Goal: Find specific page/section: Find specific page/section

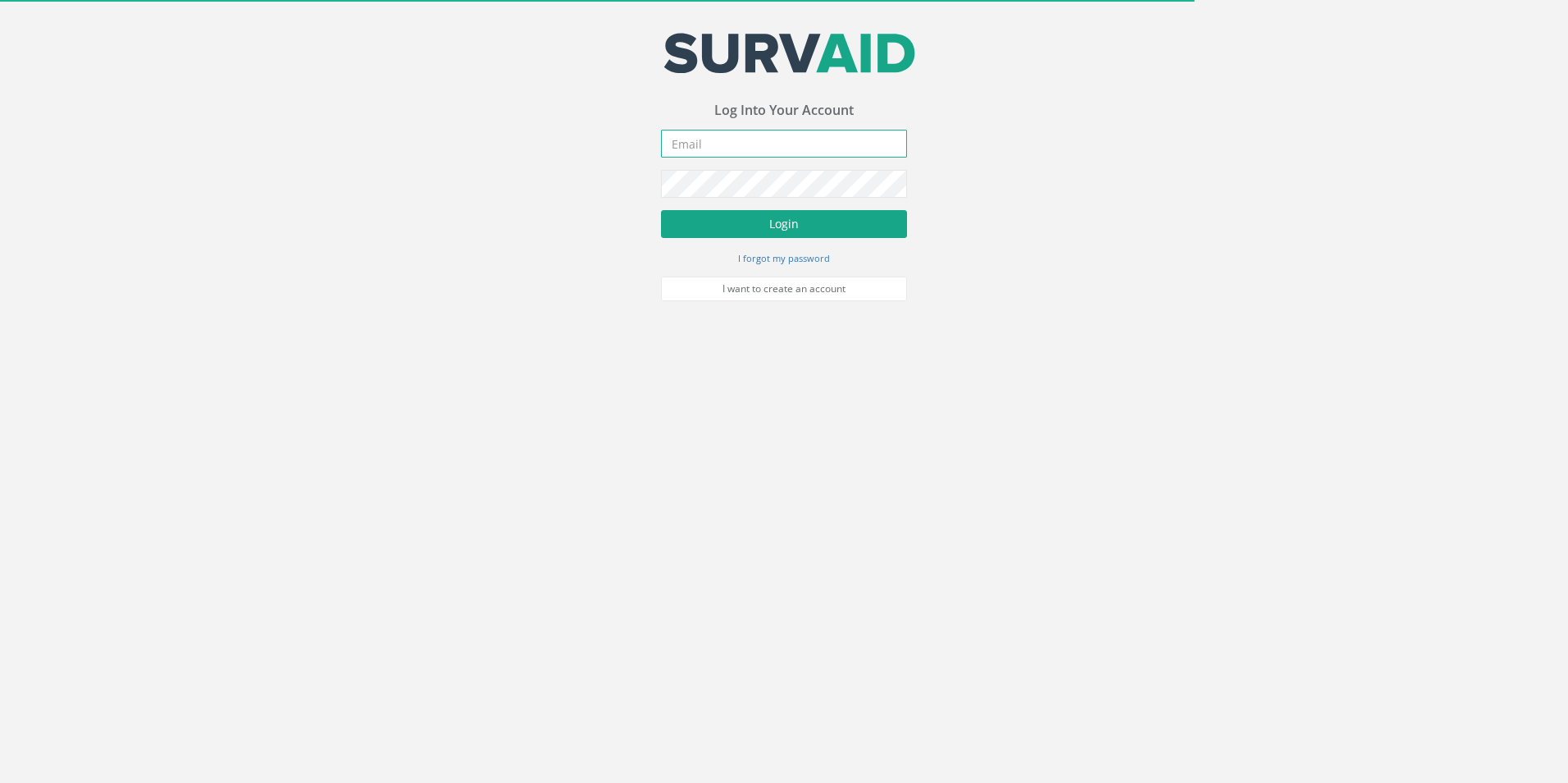
type input "[EMAIL_ADDRESS][DOMAIN_NAME]"
click at [748, 225] on button "Login" at bounding box center [784, 224] width 246 height 28
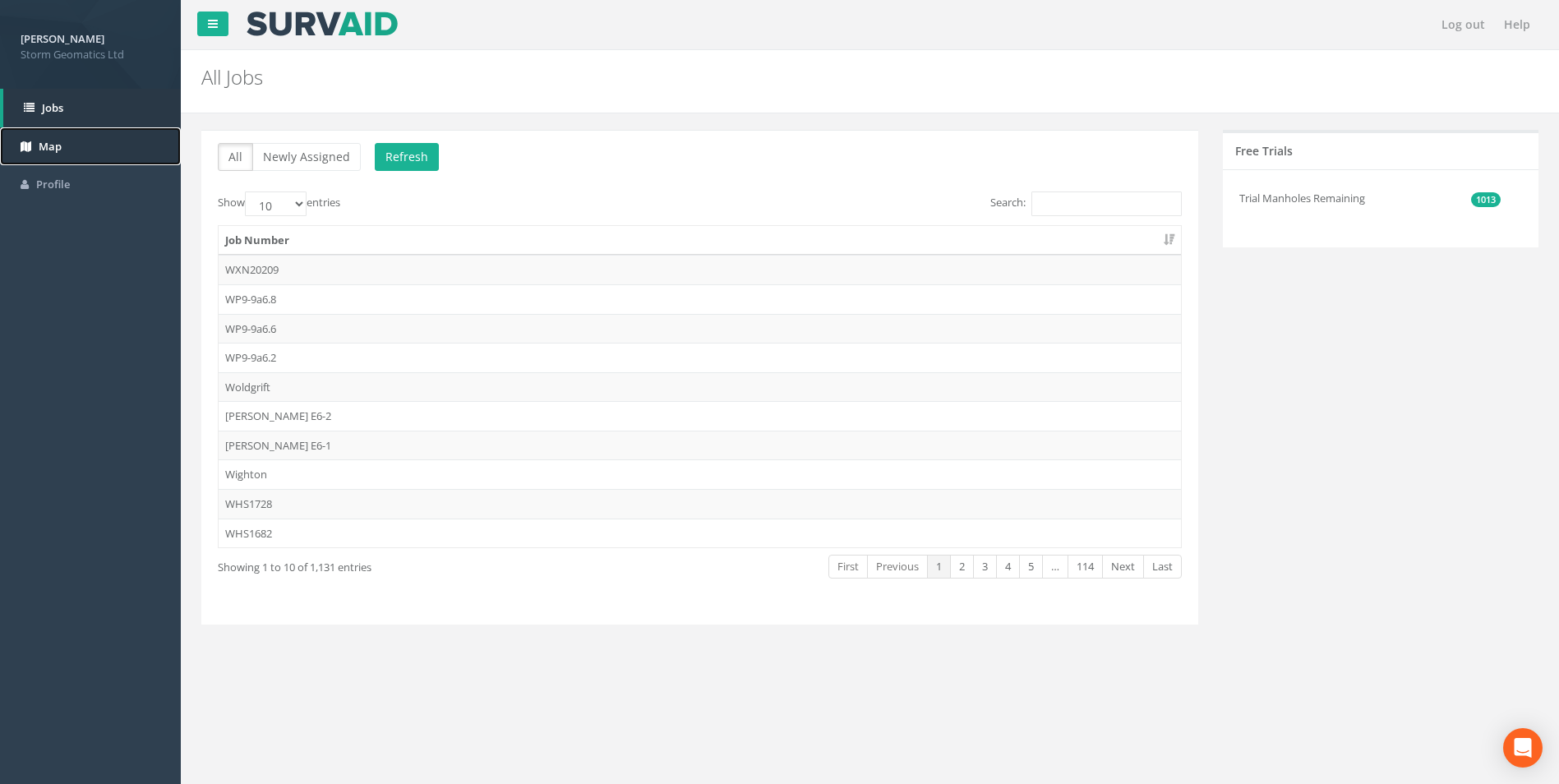
click at [51, 157] on link "Map" at bounding box center [91, 146] width 181 height 38
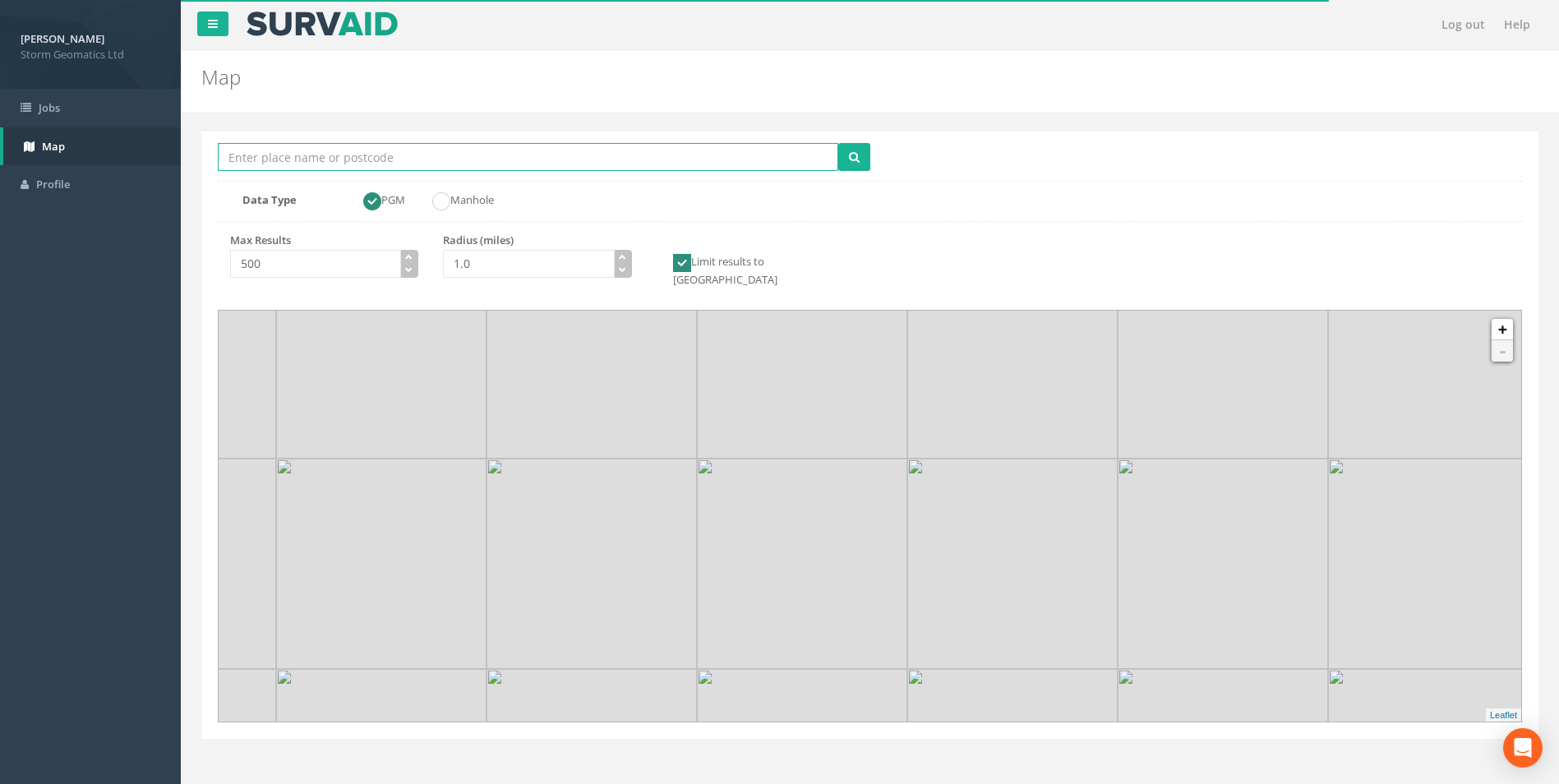
click at [379, 166] on input "Location Search Box" at bounding box center [527, 157] width 620 height 28
type input "uffington"
click at [838, 143] on button "submit" at bounding box center [854, 157] width 32 height 28
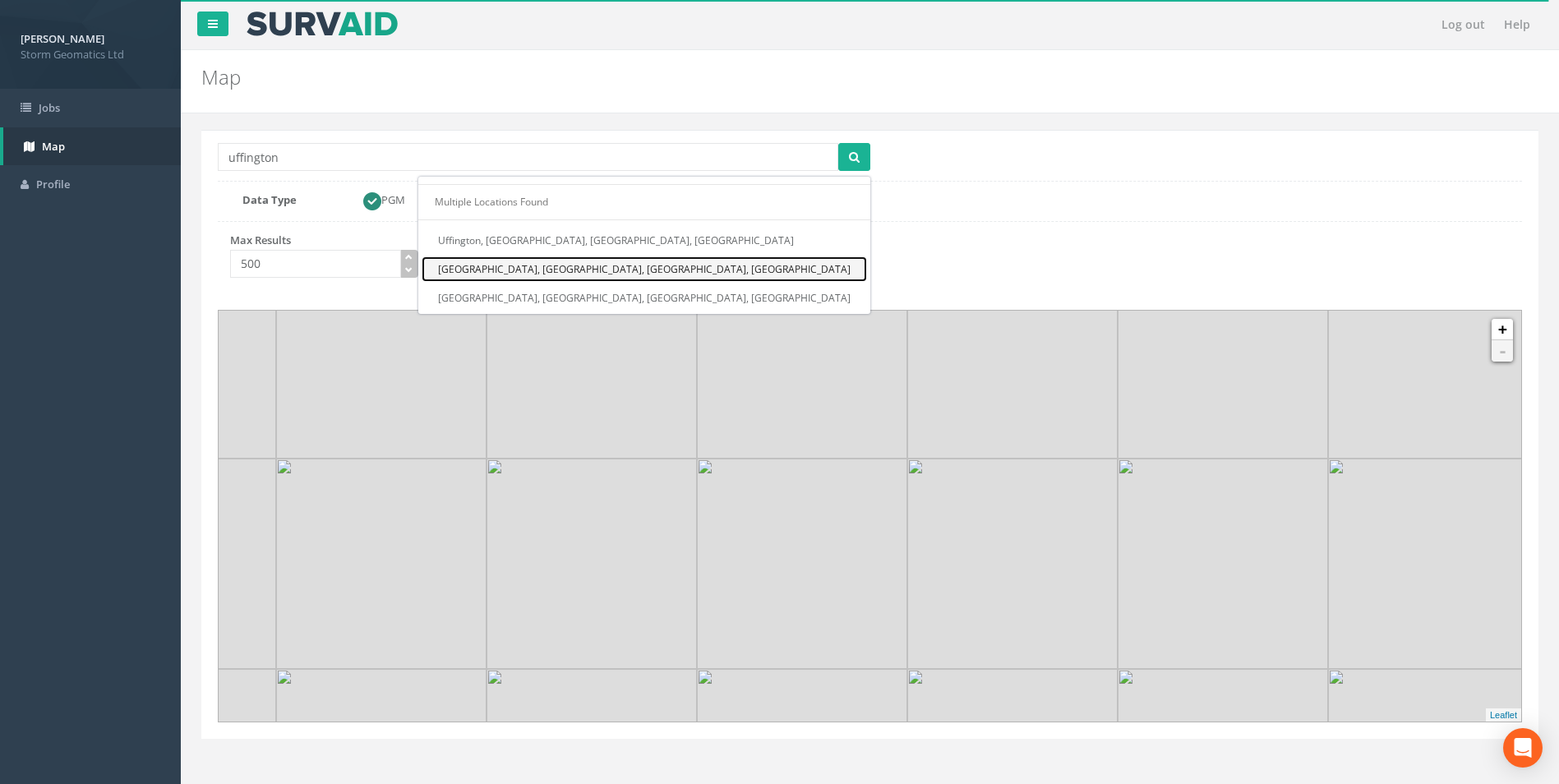
click at [750, 267] on link "[GEOGRAPHIC_DATA], [GEOGRAPHIC_DATA], [GEOGRAPHIC_DATA], [GEOGRAPHIC_DATA]" at bounding box center [643, 269] width 445 height 25
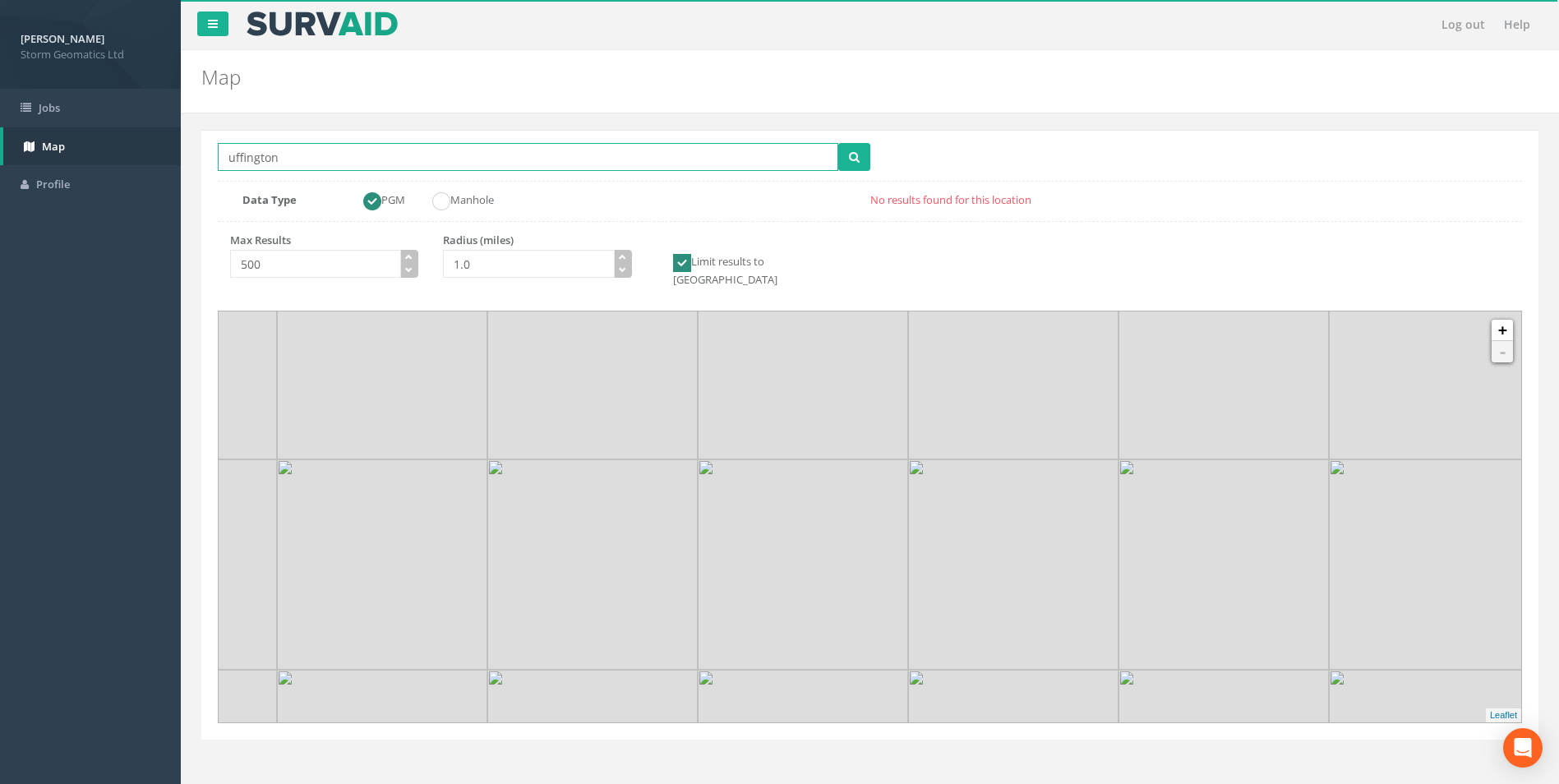
click at [379, 161] on input "uffington" at bounding box center [527, 157] width 620 height 28
drag, startPoint x: 921, startPoint y: 560, endPoint x: 896, endPoint y: 493, distance: 71.5
click at [896, 493] on img at bounding box center [987, 499] width 210 height 210
click at [1504, 319] on link "+" at bounding box center [1501, 329] width 21 height 21
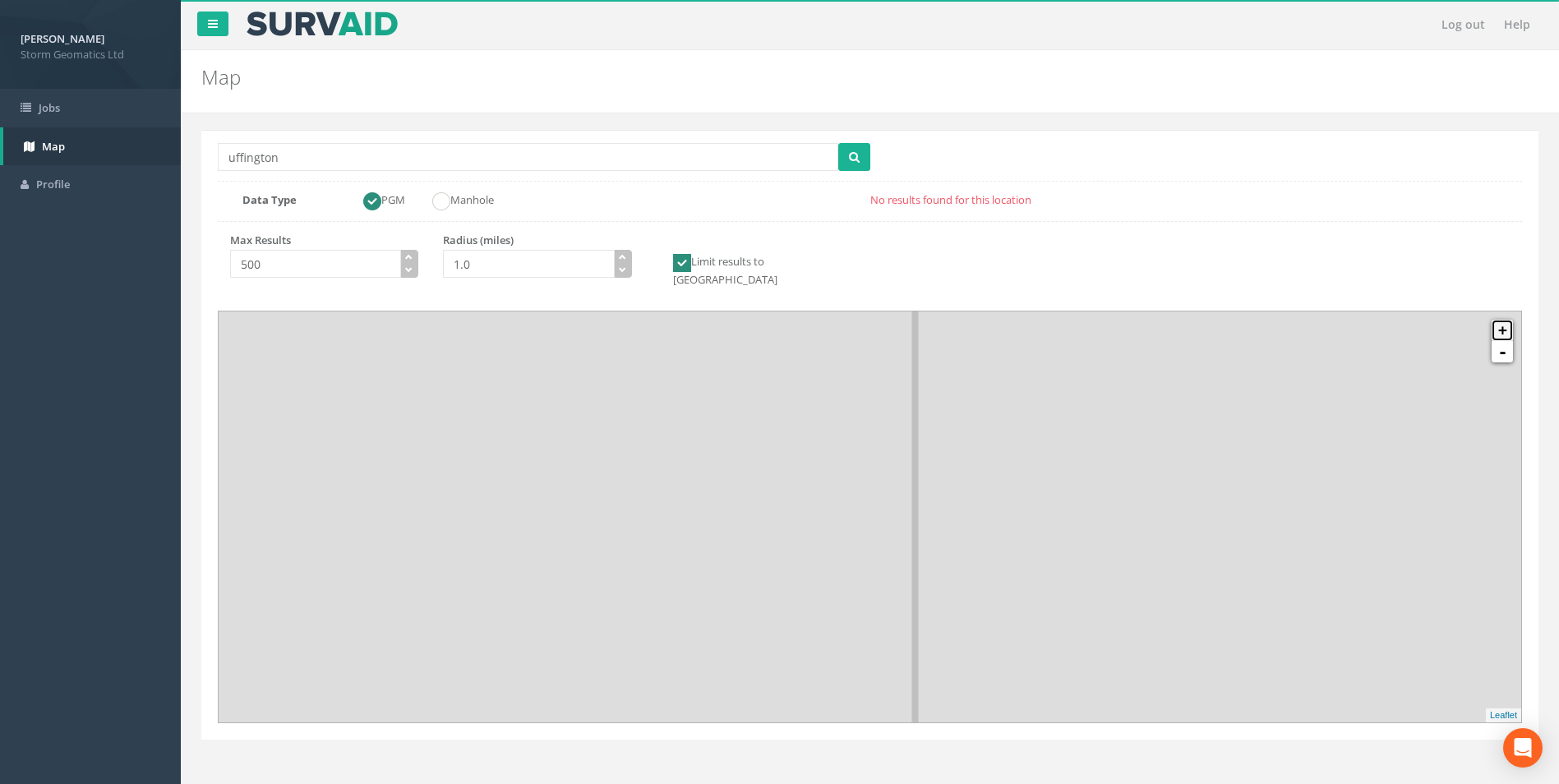
click at [1504, 319] on link "+" at bounding box center [1501, 329] width 21 height 21
drag, startPoint x: 841, startPoint y: 447, endPoint x: 1124, endPoint y: 668, distance: 359.1
click at [1124, 668] on img at bounding box center [1134, 679] width 210 height 210
click at [1503, 322] on link "+" at bounding box center [1501, 329] width 21 height 21
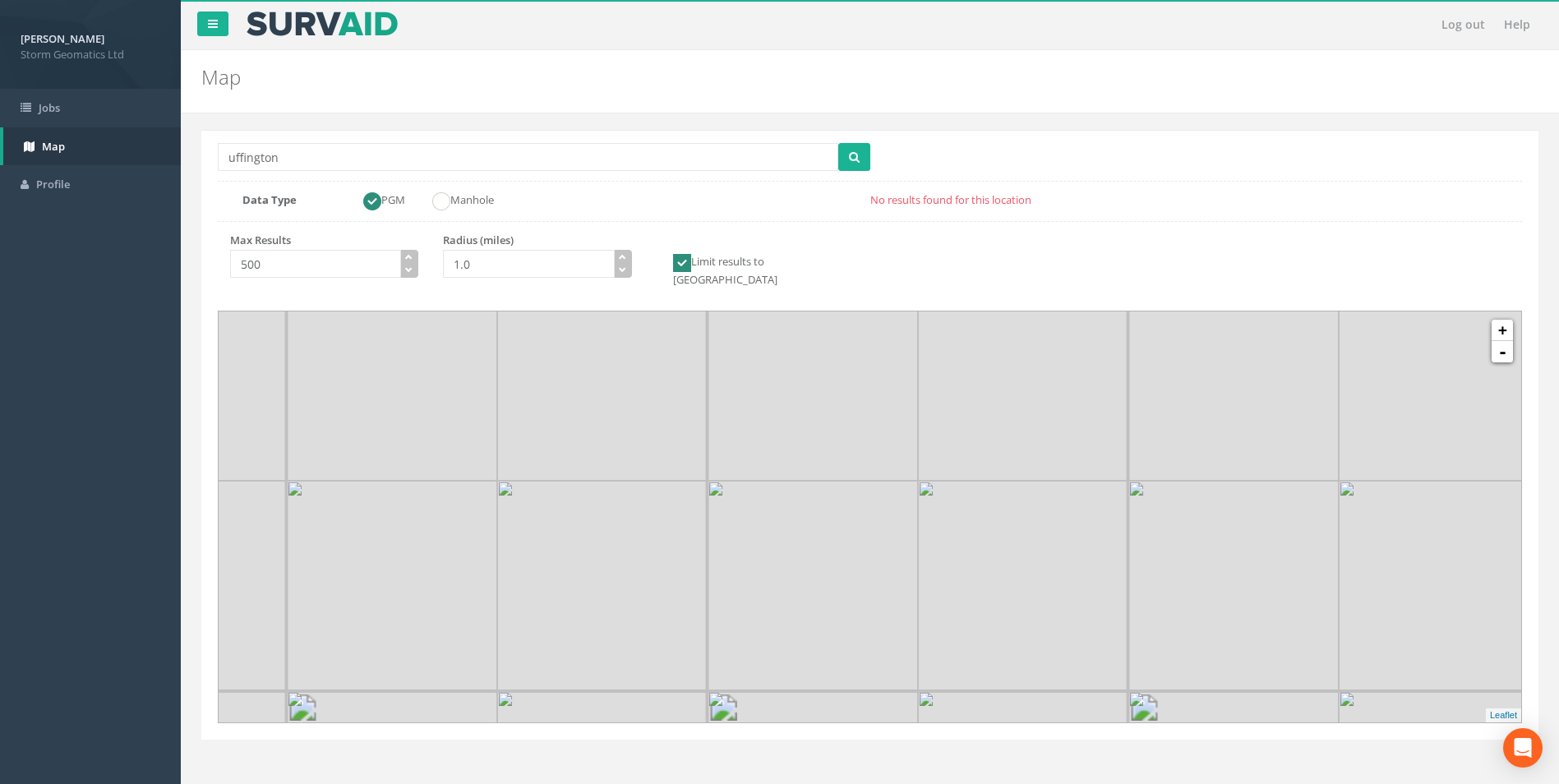
drag, startPoint x: 903, startPoint y: 599, endPoint x: 946, endPoint y: 540, distance: 73.0
click at [946, 540] on img at bounding box center [1022, 585] width 210 height 210
drag, startPoint x: 931, startPoint y: 555, endPoint x: 949, endPoint y: 637, distance: 84.0
click at [949, 637] on img at bounding box center [1041, 666] width 210 height 210
click at [1502, 319] on link "+" at bounding box center [1501, 329] width 21 height 21
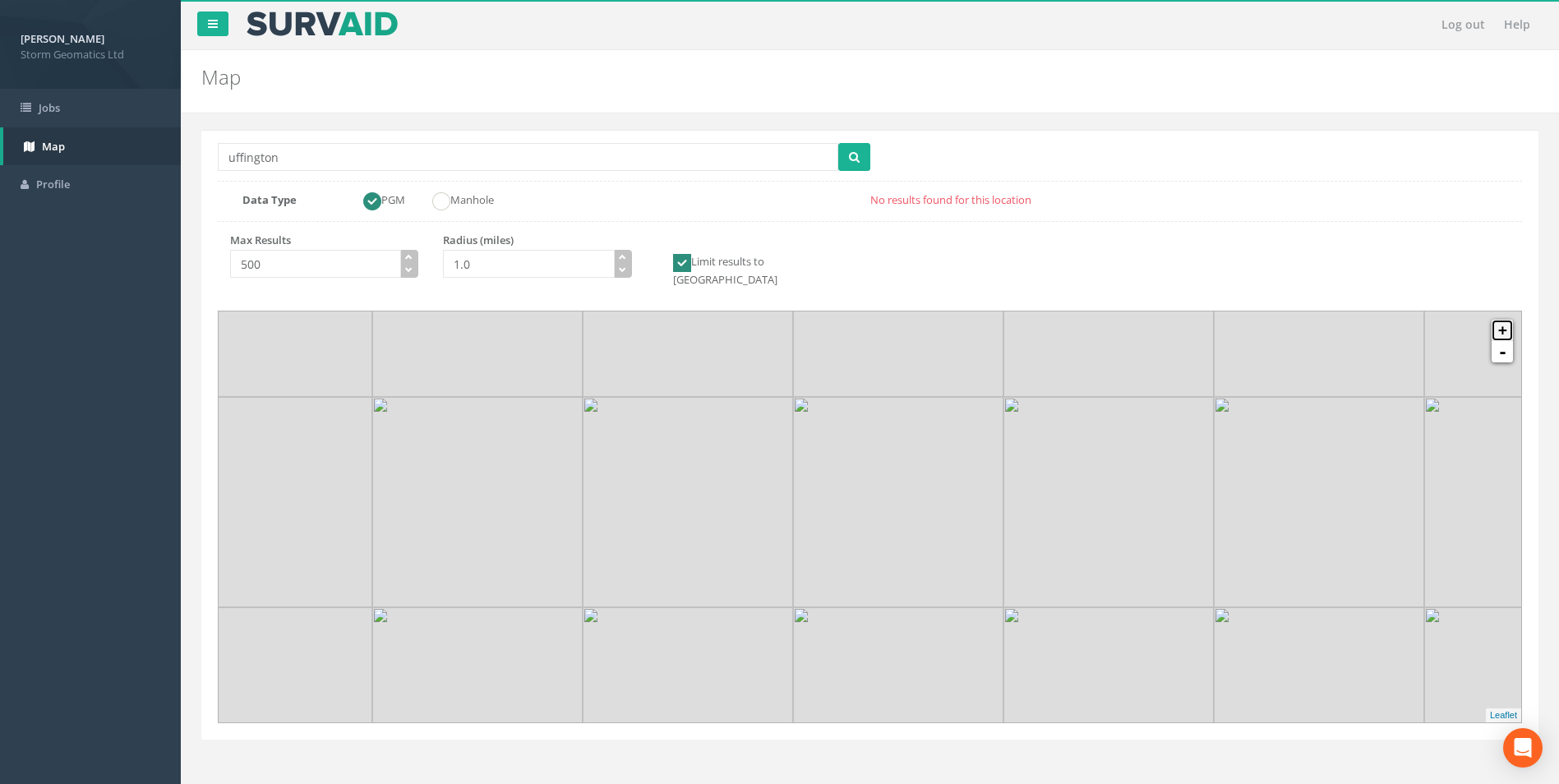
click at [1502, 319] on link "+" at bounding box center [1501, 329] width 21 height 21
drag, startPoint x: 874, startPoint y: 557, endPoint x: 1036, endPoint y: 483, distance: 178.1
click at [1036, 483] on img at bounding box center [1029, 480] width 210 height 210
click at [1510, 319] on link "+" at bounding box center [1501, 329] width 21 height 21
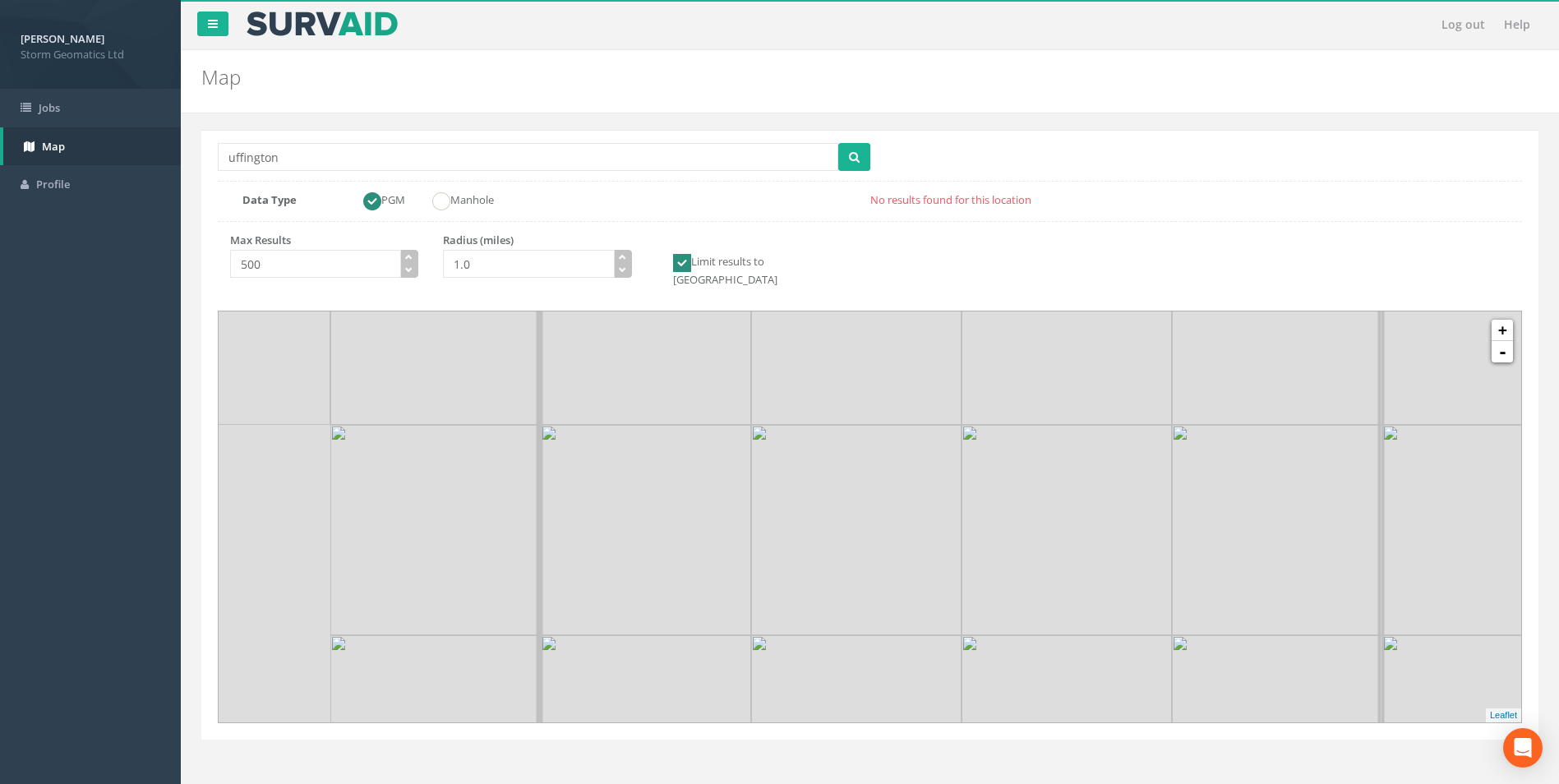
drag, startPoint x: 602, startPoint y: 506, endPoint x: 912, endPoint y: 559, distance: 314.5
click at [912, 559] on img at bounding box center [855, 529] width 210 height 210
click at [1498, 319] on link "+" at bounding box center [1501, 329] width 21 height 21
drag, startPoint x: 1006, startPoint y: 554, endPoint x: 1030, endPoint y: 672, distance: 120.4
click at [1030, 672] on img at bounding box center [1008, 757] width 210 height 210
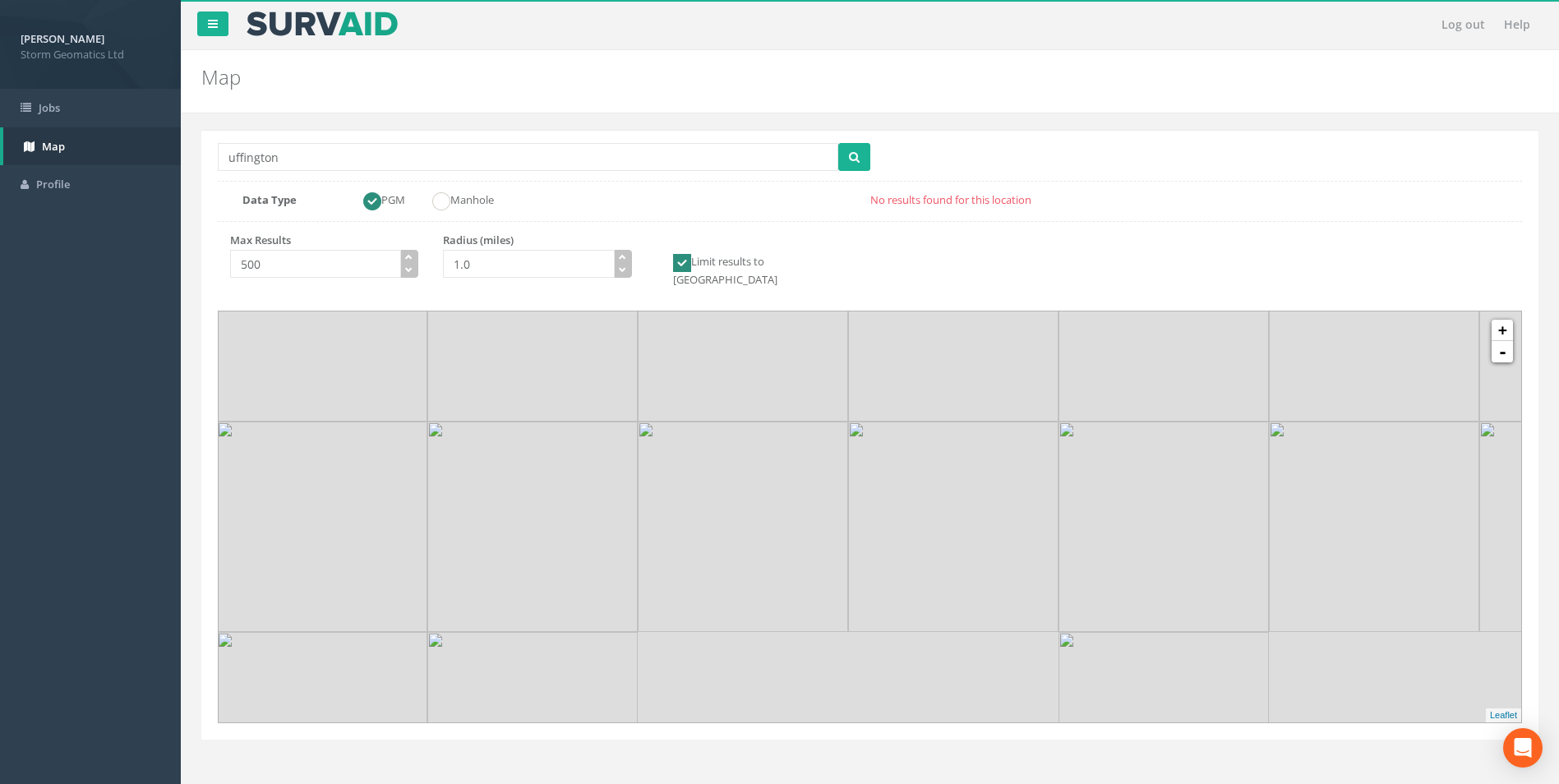
drag, startPoint x: 983, startPoint y: 690, endPoint x: 925, endPoint y: 524, distance: 175.8
click at [922, 459] on img at bounding box center [952, 525] width 210 height 210
drag, startPoint x: 931, startPoint y: 561, endPoint x: 969, endPoint y: 671, distance: 116.4
click at [969, 671] on img at bounding box center [991, 642] width 210 height 210
click at [457, 269] on input "1.0" at bounding box center [527, 264] width 171 height 28
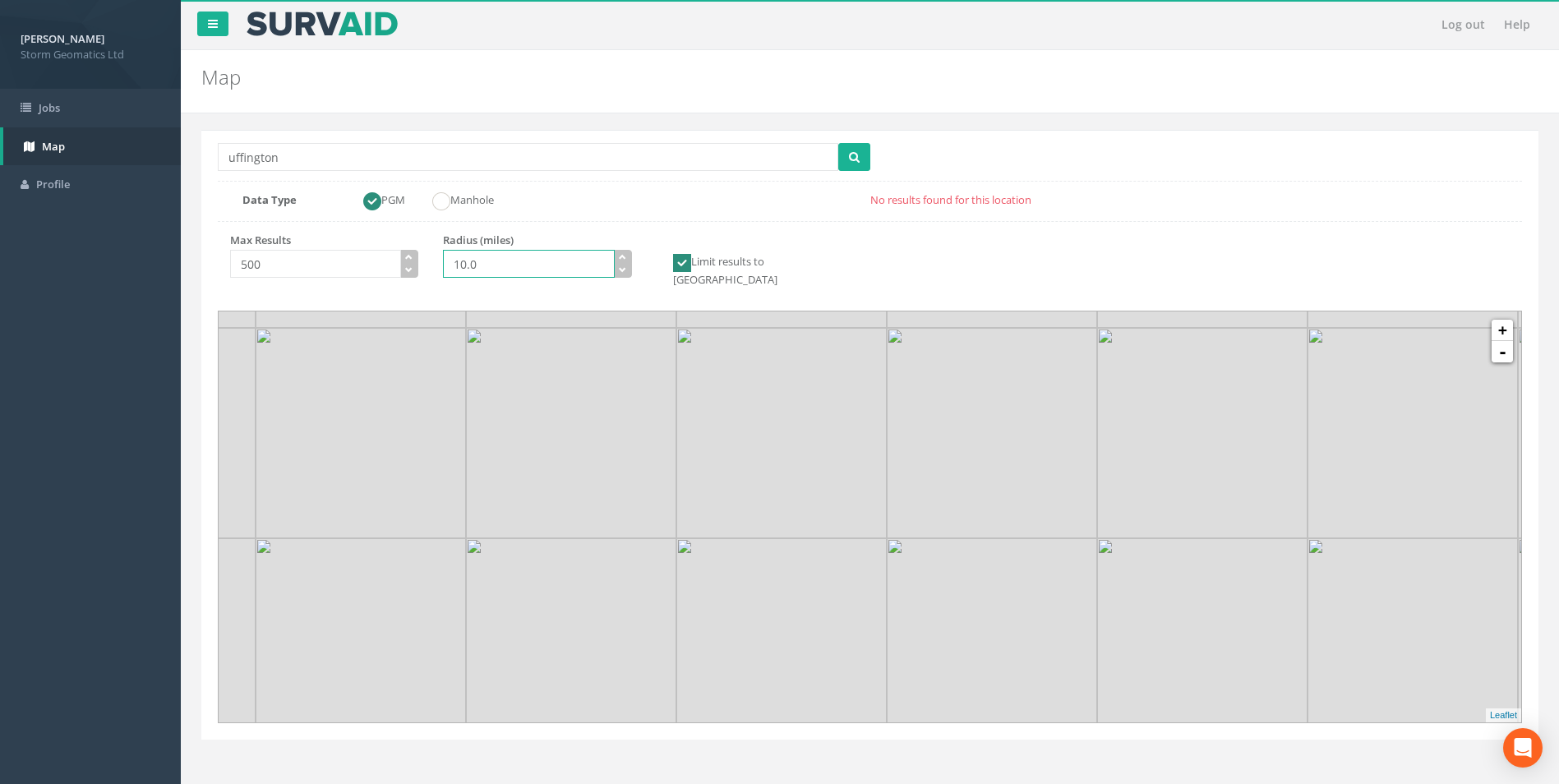
type input "10.0"
click at [860, 155] on button "submit" at bounding box center [854, 157] width 32 height 28
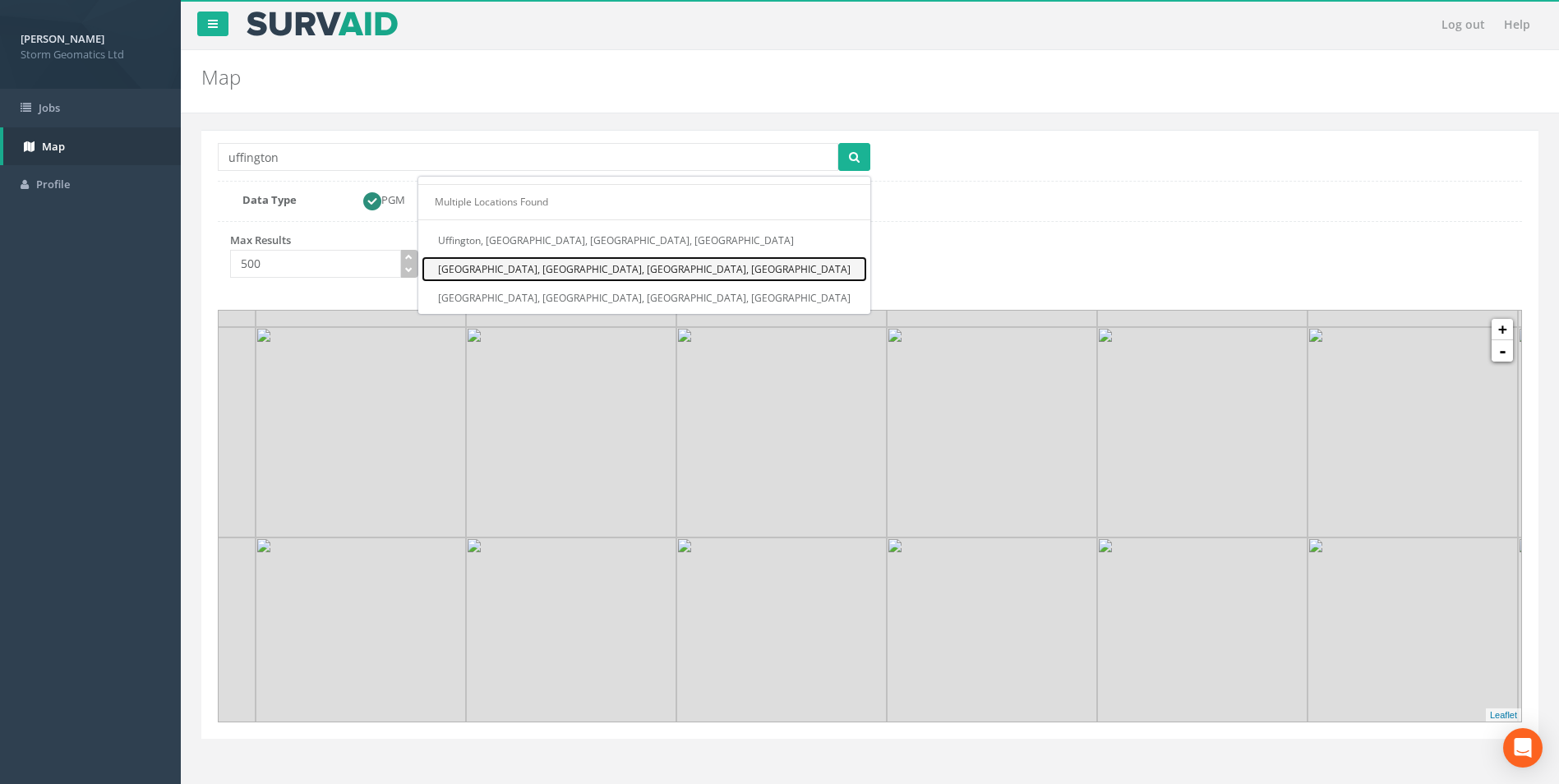
click at [788, 272] on link "[GEOGRAPHIC_DATA], [GEOGRAPHIC_DATA], [GEOGRAPHIC_DATA], [GEOGRAPHIC_DATA]" at bounding box center [643, 269] width 445 height 25
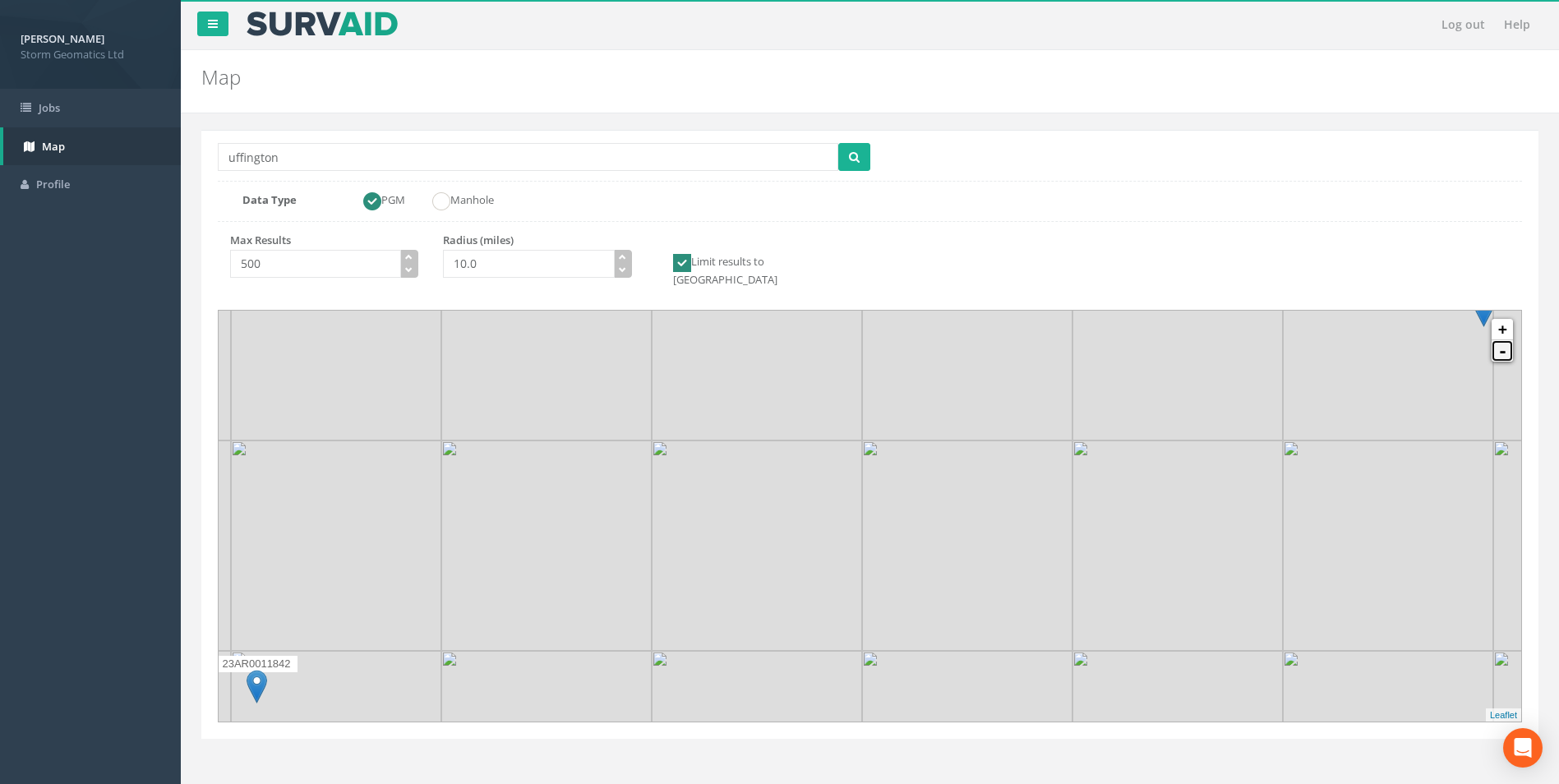
click at [1508, 340] on link "-" at bounding box center [1501, 350] width 21 height 21
drag, startPoint x: 1191, startPoint y: 455, endPoint x: 1102, endPoint y: 645, distance: 209.8
click at [1102, 645] on img at bounding box center [1144, 674] width 210 height 210
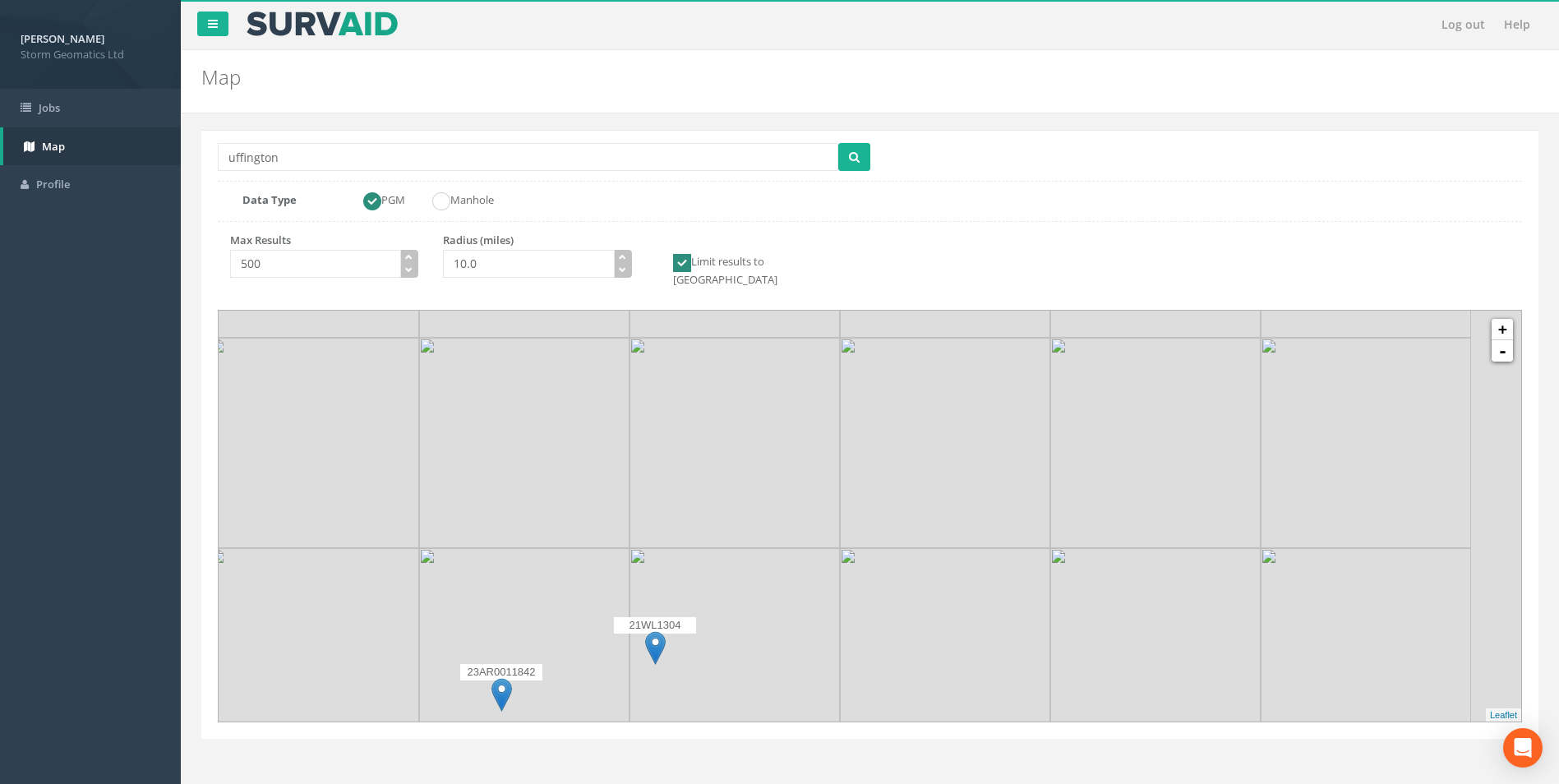
drag, startPoint x: 1145, startPoint y: 483, endPoint x: 945, endPoint y: 291, distance: 277.2
click at [947, 288] on div "Location Search Box uffington Multiple Locations Found [GEOGRAPHIC_DATA], [GEOG…" at bounding box center [870, 434] width 1337 height 609
drag, startPoint x: 893, startPoint y: 500, endPoint x: 1197, endPoint y: 546, distance: 307.5
click at [1197, 546] on img at bounding box center [1238, 509] width 210 height 210
drag, startPoint x: 991, startPoint y: 477, endPoint x: 1103, endPoint y: 626, distance: 186.4
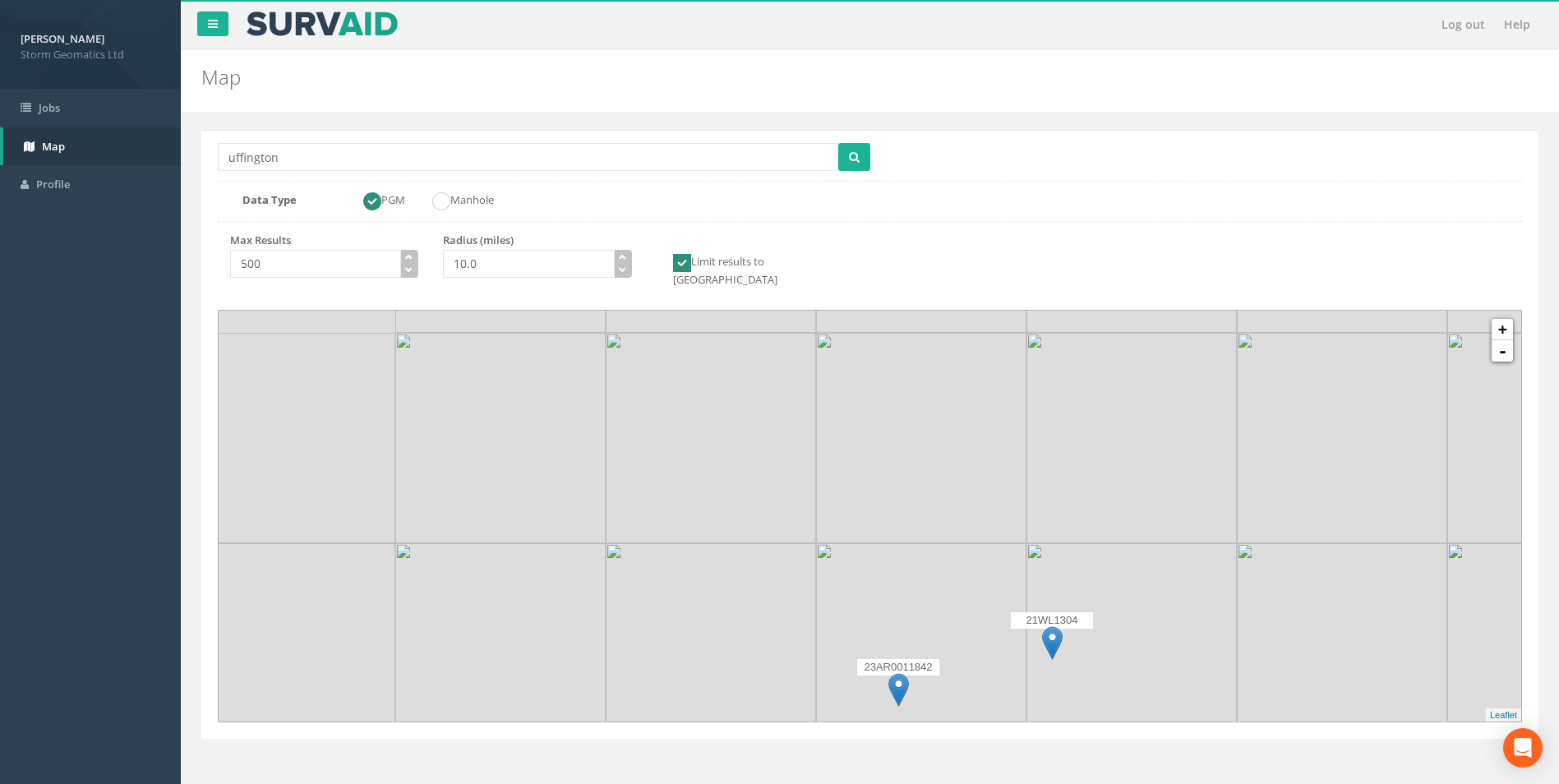
click at [1103, 626] on img at bounding box center [1131, 648] width 210 height 210
drag, startPoint x: 673, startPoint y: 490, endPoint x: 730, endPoint y: 650, distance: 169.8
click at [730, 650] on img at bounding box center [773, 604] width 210 height 210
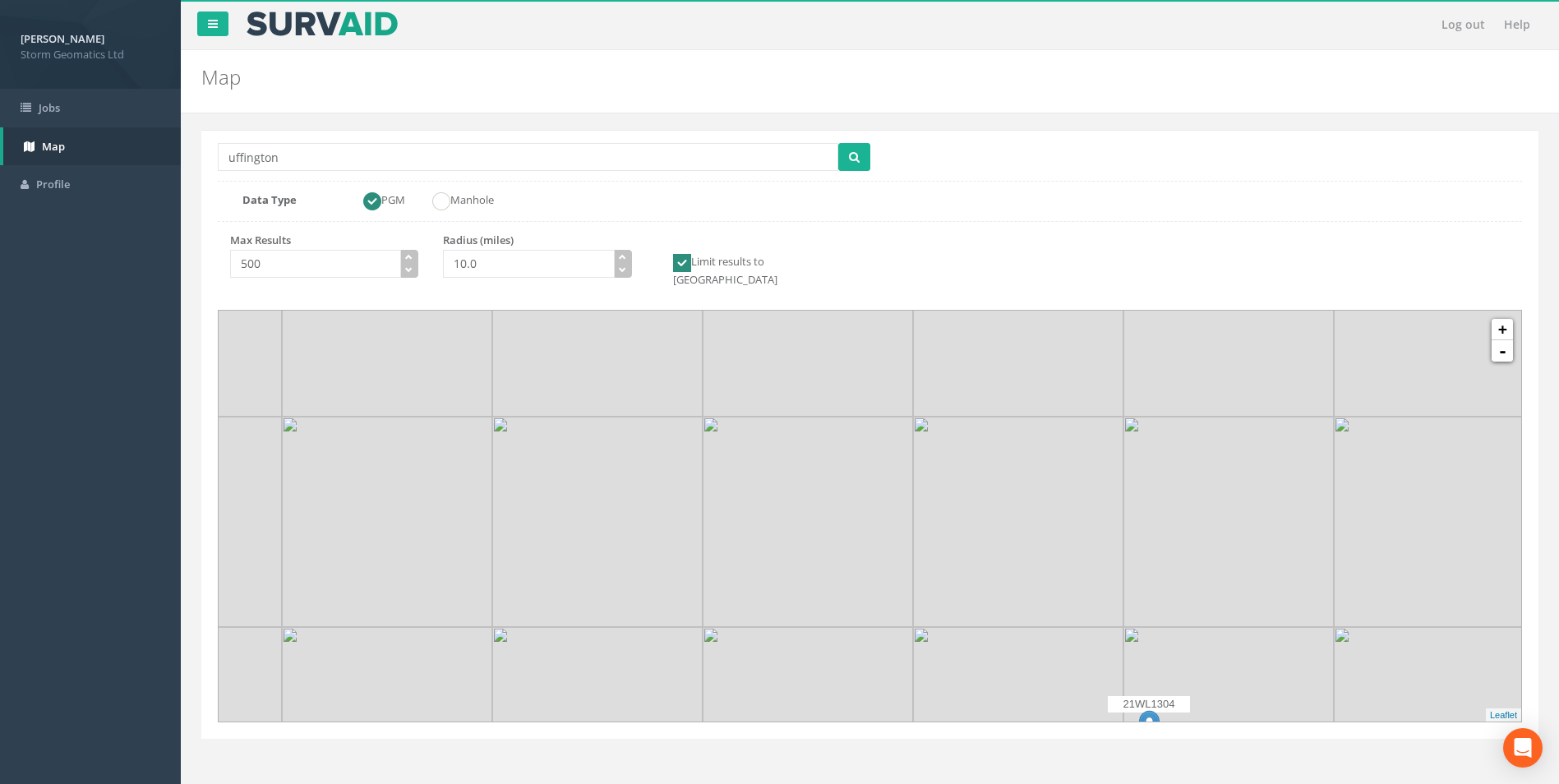
drag, startPoint x: 921, startPoint y: 509, endPoint x: 1002, endPoint y: 392, distance: 142.3
click at [1002, 416] on img at bounding box center [1018, 521] width 210 height 210
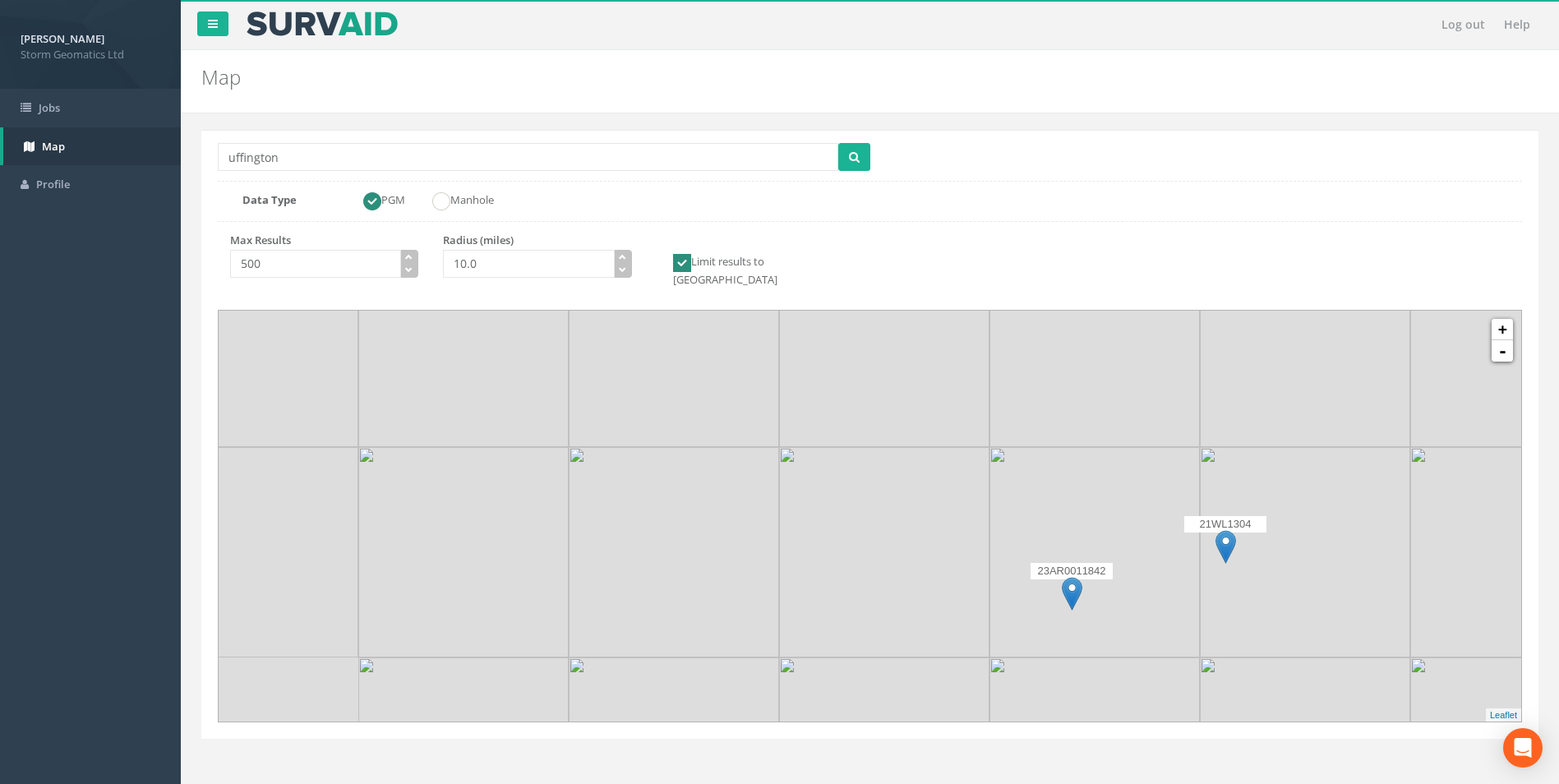
drag, startPoint x: 919, startPoint y: 573, endPoint x: 951, endPoint y: 398, distance: 177.9
click at [497, 382] on div at bounding box center [497, 382] width 0 height 0
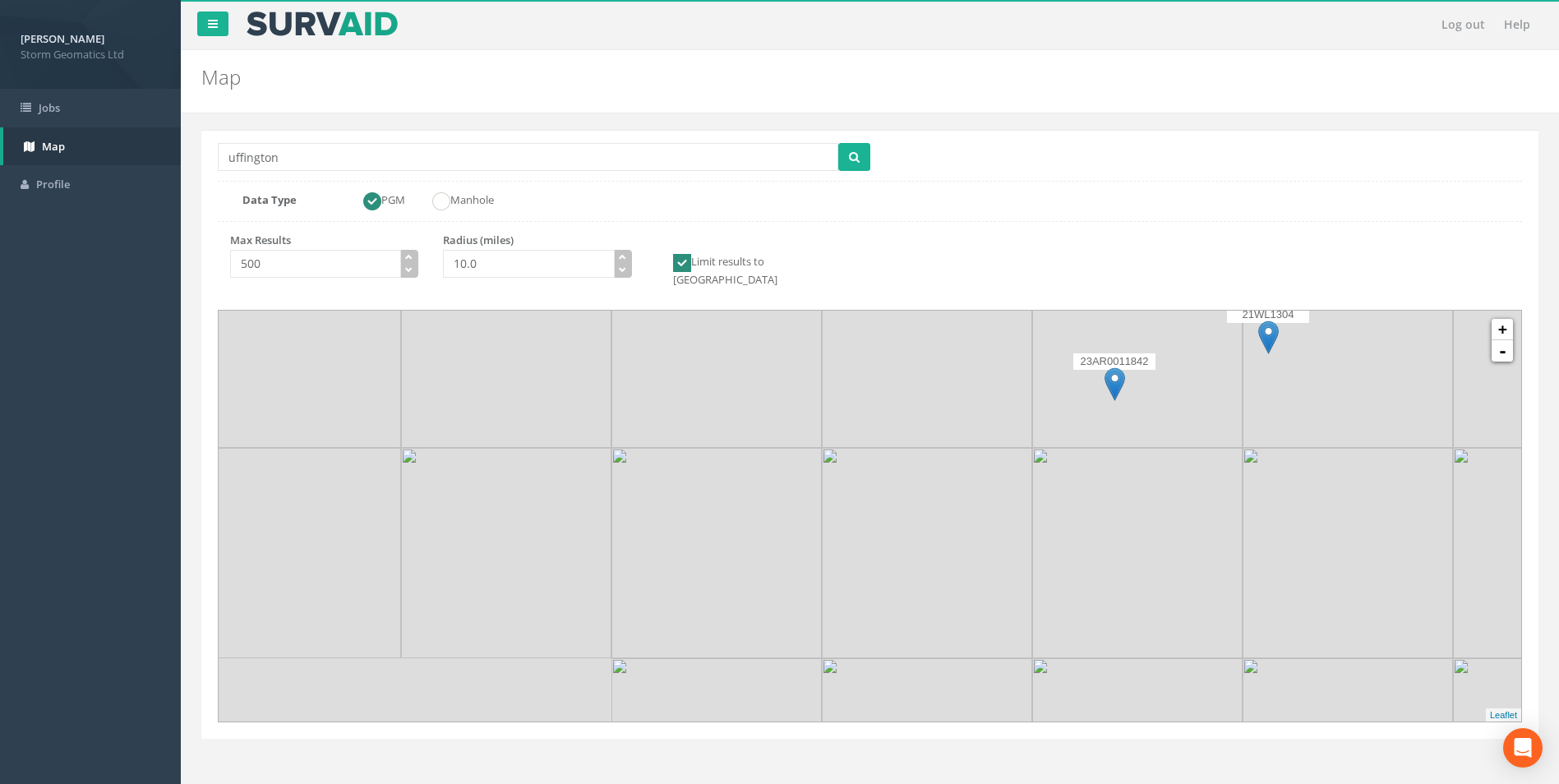
drag, startPoint x: 934, startPoint y: 569, endPoint x: 964, endPoint y: 412, distance: 159.8
click at [964, 412] on img at bounding box center [926, 342] width 210 height 210
drag, startPoint x: 938, startPoint y: 477, endPoint x: 913, endPoint y: 427, distance: 55.9
click at [918, 415] on img at bounding box center [915, 482] width 210 height 210
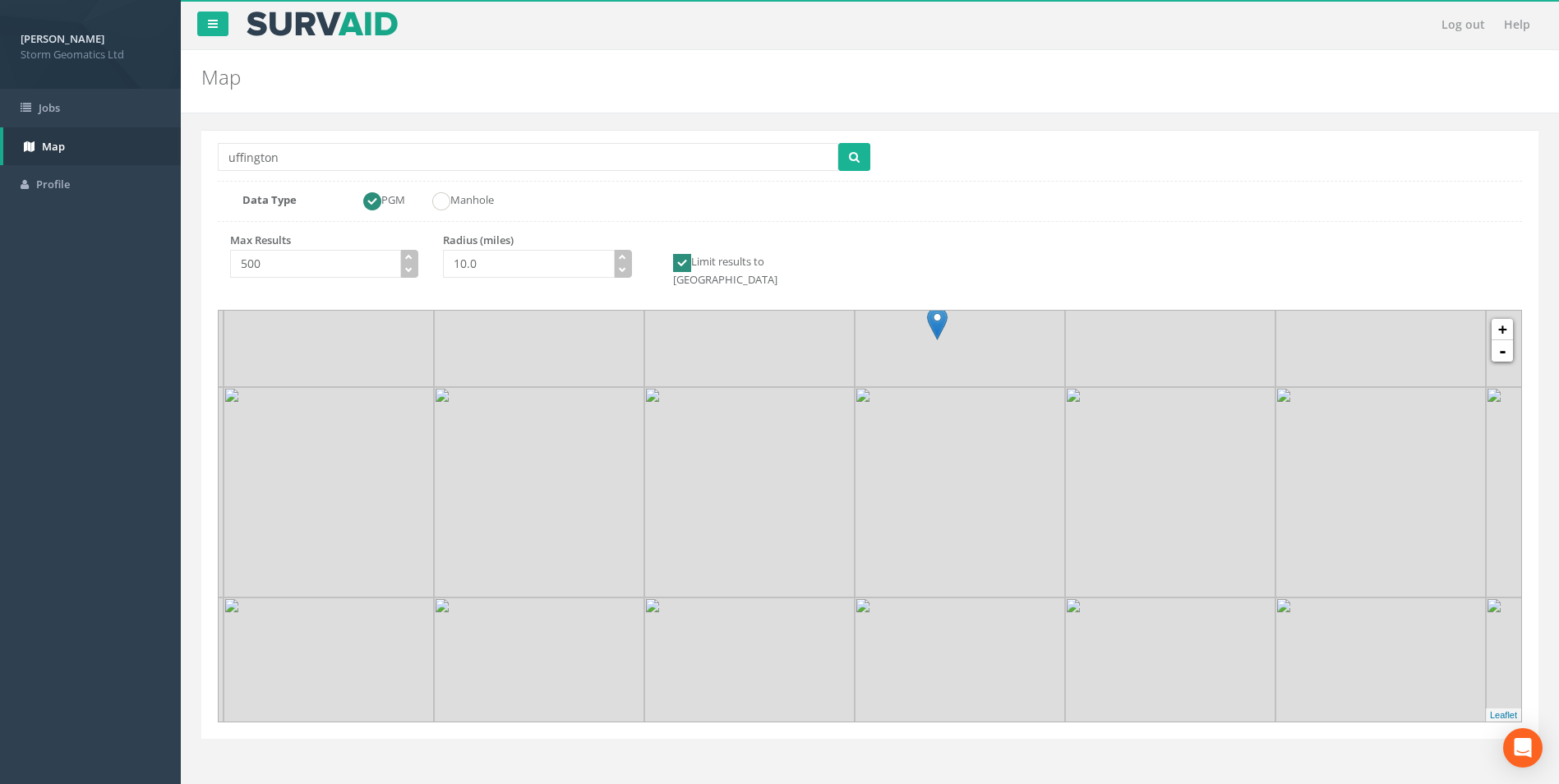
drag, startPoint x: 965, startPoint y: 552, endPoint x: 817, endPoint y: 625, distance: 165.0
click at [817, 625] on img at bounding box center [749, 702] width 210 height 210
drag, startPoint x: 897, startPoint y: 621, endPoint x: 726, endPoint y: 442, distance: 247.6
click at [726, 442] on img at bounding box center [786, 526] width 210 height 210
drag, startPoint x: 860, startPoint y: 556, endPoint x: 886, endPoint y: 424, distance: 134.5
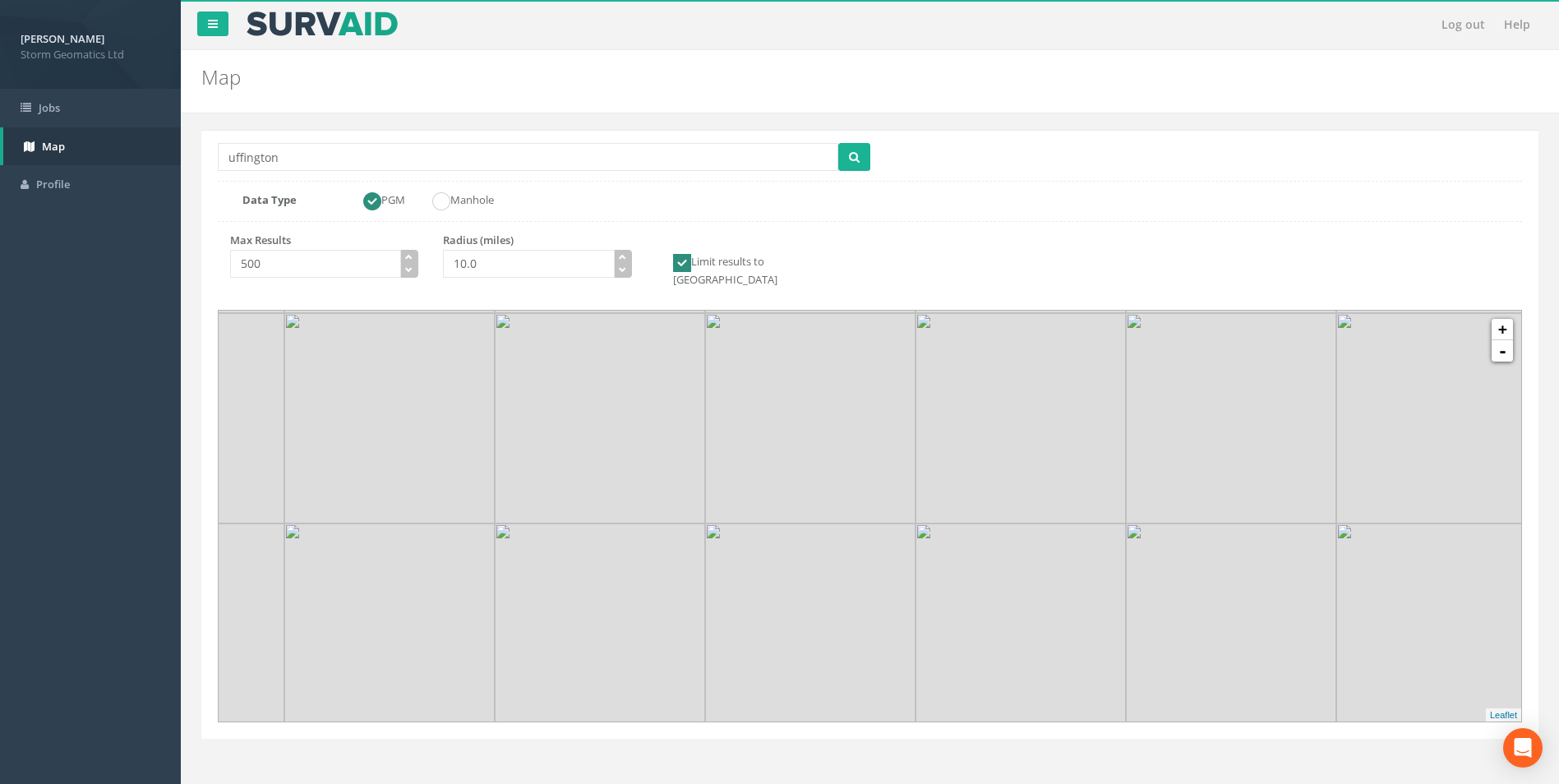
click at [886, 424] on img at bounding box center [809, 417] width 210 height 210
drag, startPoint x: 1045, startPoint y: 456, endPoint x: 895, endPoint y: 641, distance: 238.2
click at [895, 641] on img at bounding box center [874, 582] width 210 height 210
drag, startPoint x: 878, startPoint y: 517, endPoint x: 908, endPoint y: 647, distance: 133.4
click at [908, 647] on img at bounding box center [878, 617] width 210 height 210
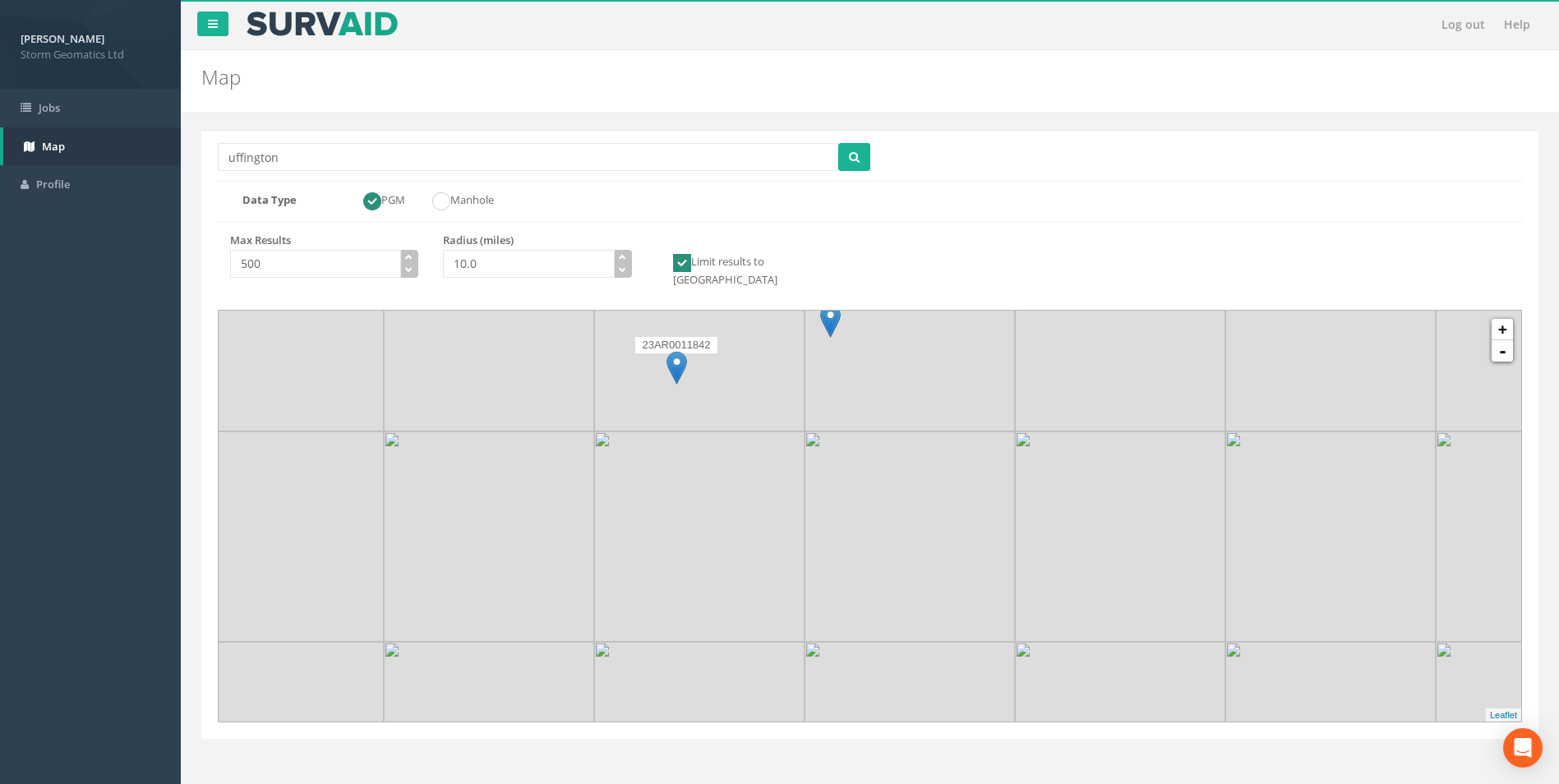
drag, startPoint x: 863, startPoint y: 545, endPoint x: 876, endPoint y: 625, distance: 81.0
click at [876, 625] on img at bounding box center [909, 536] width 210 height 210
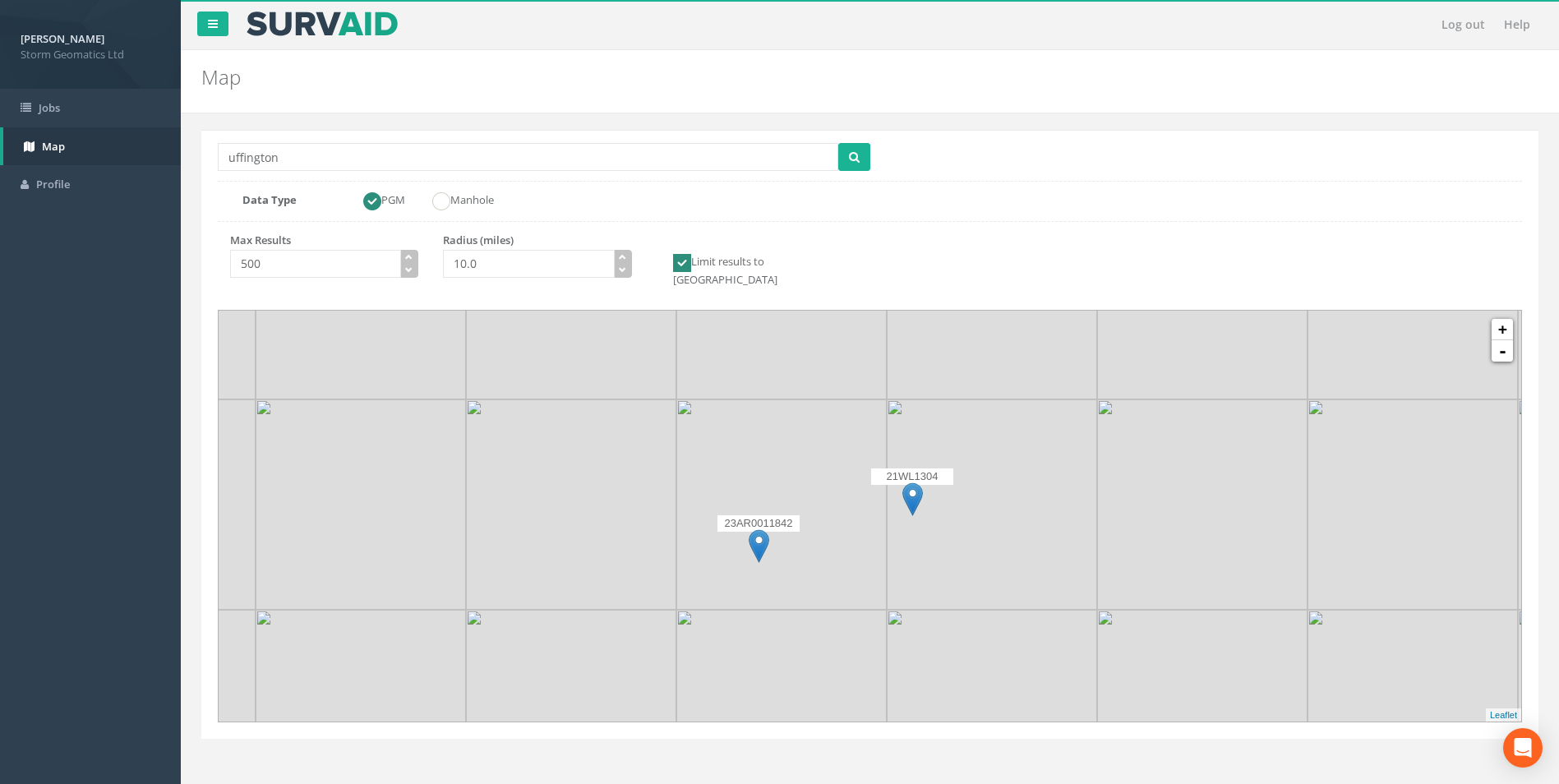
drag, startPoint x: 729, startPoint y: 571, endPoint x: 799, endPoint y: 672, distance: 122.9
click at [799, 672] on img at bounding box center [780, 714] width 210 height 210
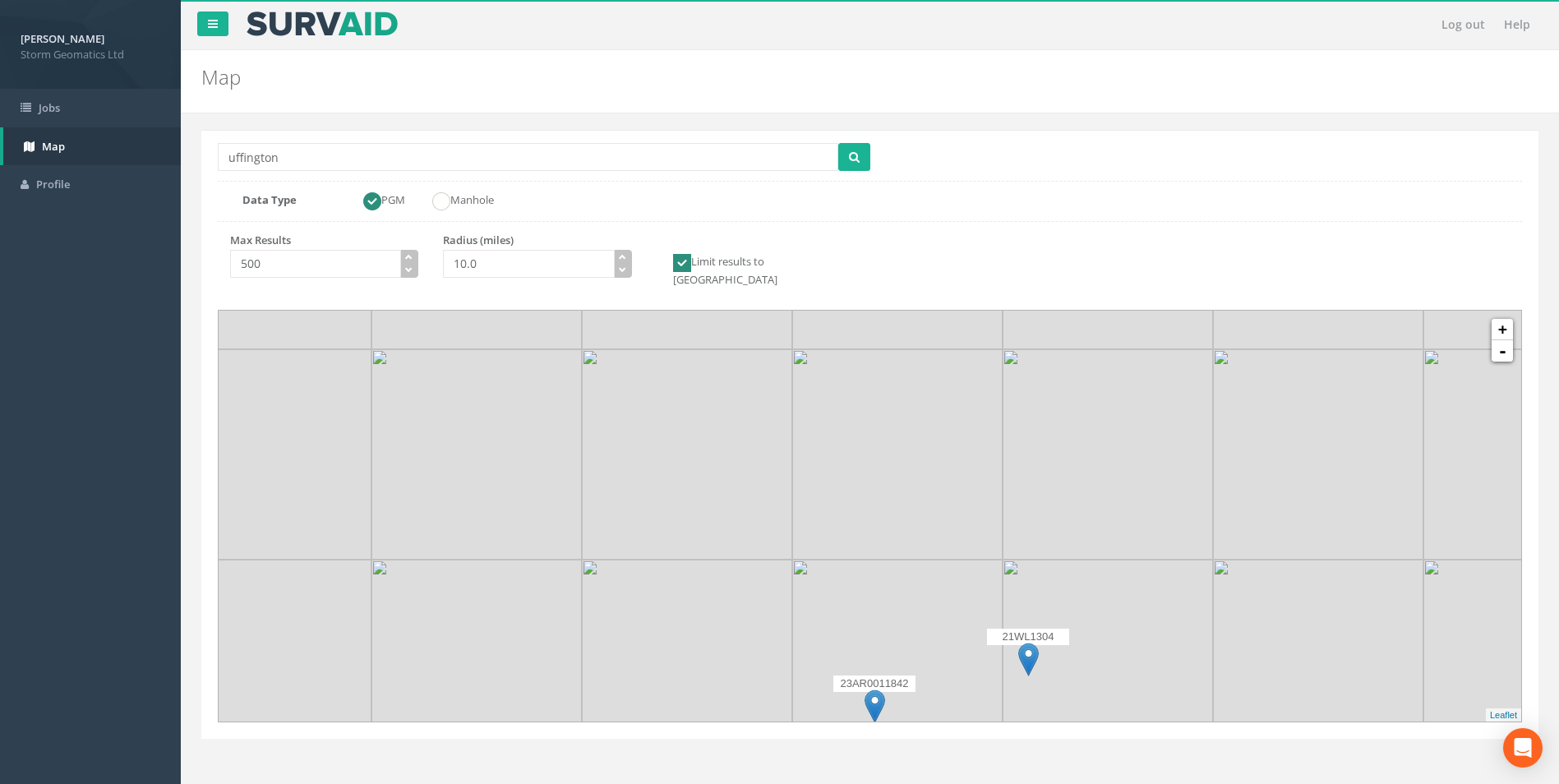
drag, startPoint x: 634, startPoint y: 459, endPoint x: 751, endPoint y: 620, distance: 199.0
click at [751, 620] on img at bounding box center [686, 664] width 210 height 210
drag, startPoint x: 772, startPoint y: 547, endPoint x: 804, endPoint y: 646, distance: 104.0
click at [804, 657] on img at bounding box center [718, 762] width 210 height 210
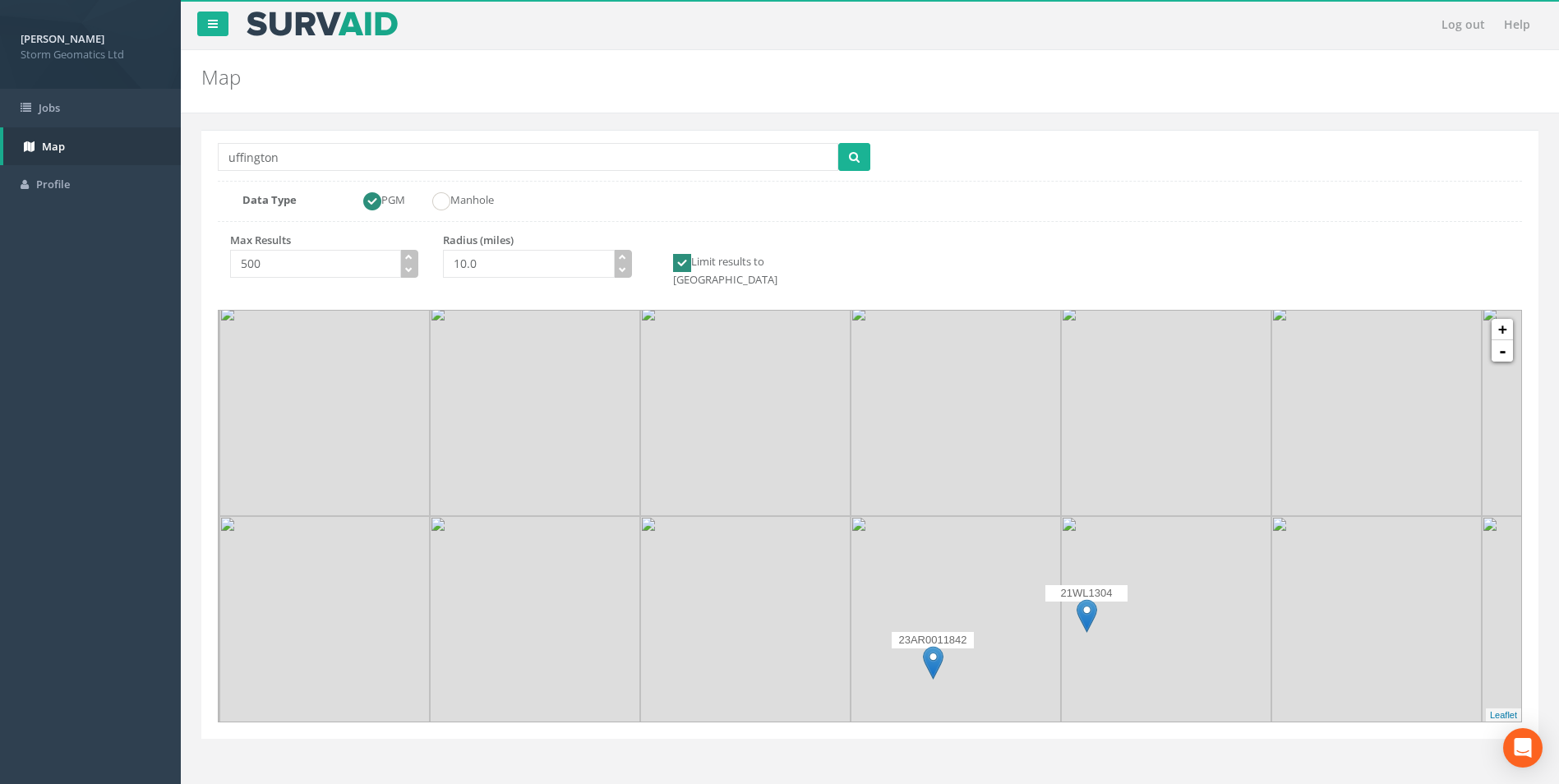
drag, startPoint x: 804, startPoint y: 646, endPoint x: 867, endPoint y: 364, distance: 289.0
click at [358, 451] on div at bounding box center [358, 451] width 0 height 0
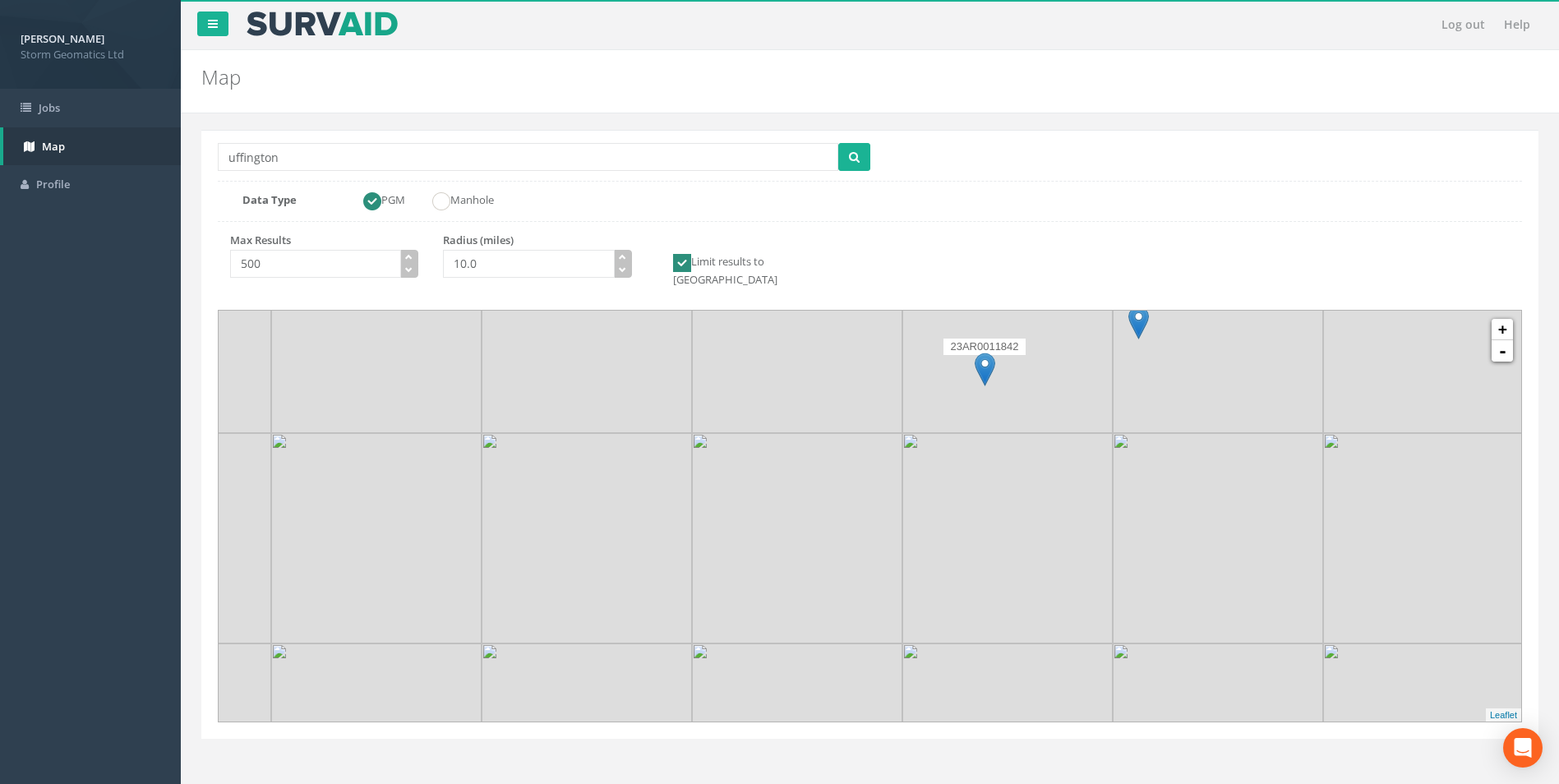
drag, startPoint x: 783, startPoint y: 608, endPoint x: 806, endPoint y: 442, distance: 167.6
click at [806, 442] on img at bounding box center [796, 538] width 210 height 210
click at [1504, 340] on link "-" at bounding box center [1501, 350] width 21 height 21
drag, startPoint x: 893, startPoint y: 466, endPoint x: 919, endPoint y: 391, distance: 79.4
click at [919, 399] on img at bounding box center [1017, 504] width 210 height 210
